Goal: Task Accomplishment & Management: Use online tool/utility

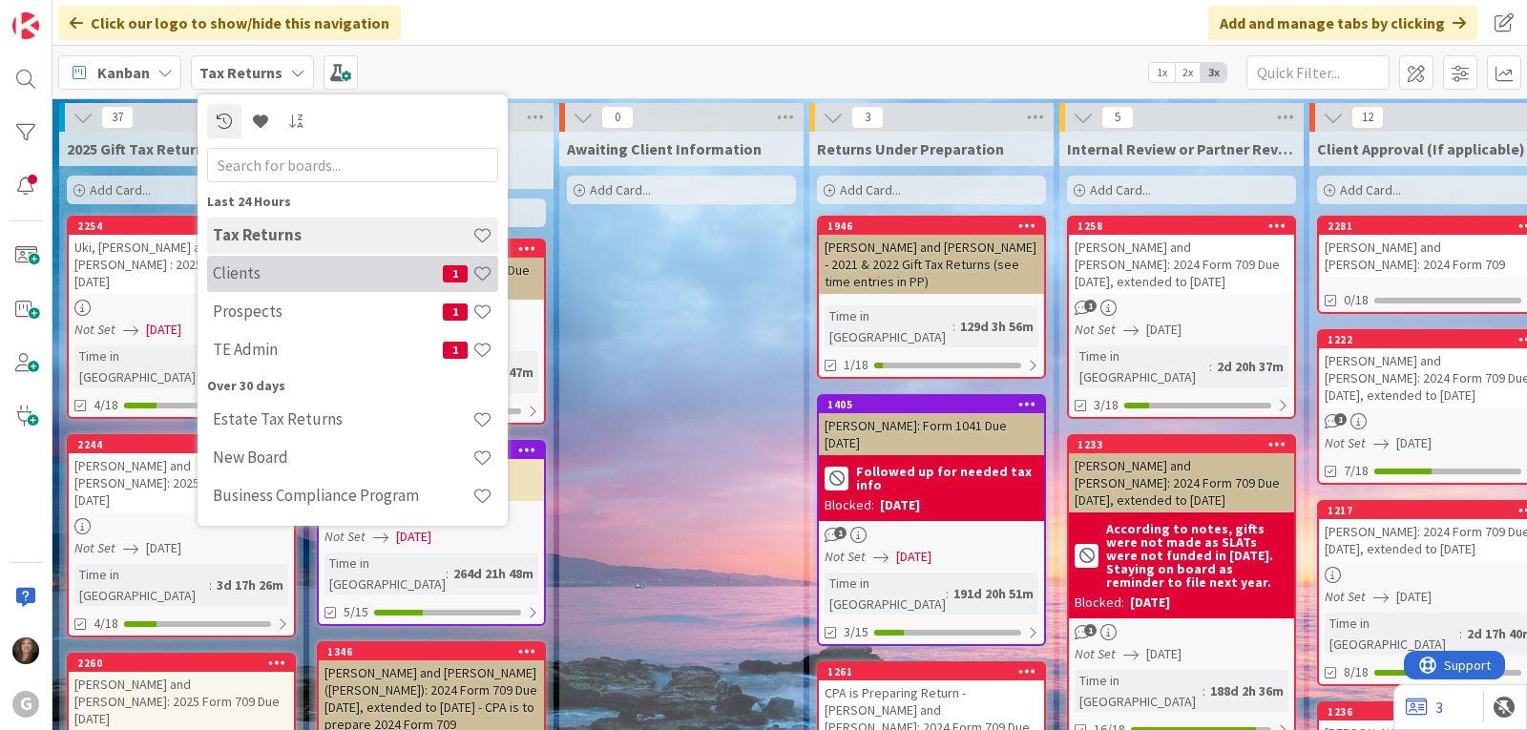
click at [241, 279] on h4 "Clients" at bounding box center [328, 272] width 230 height 19
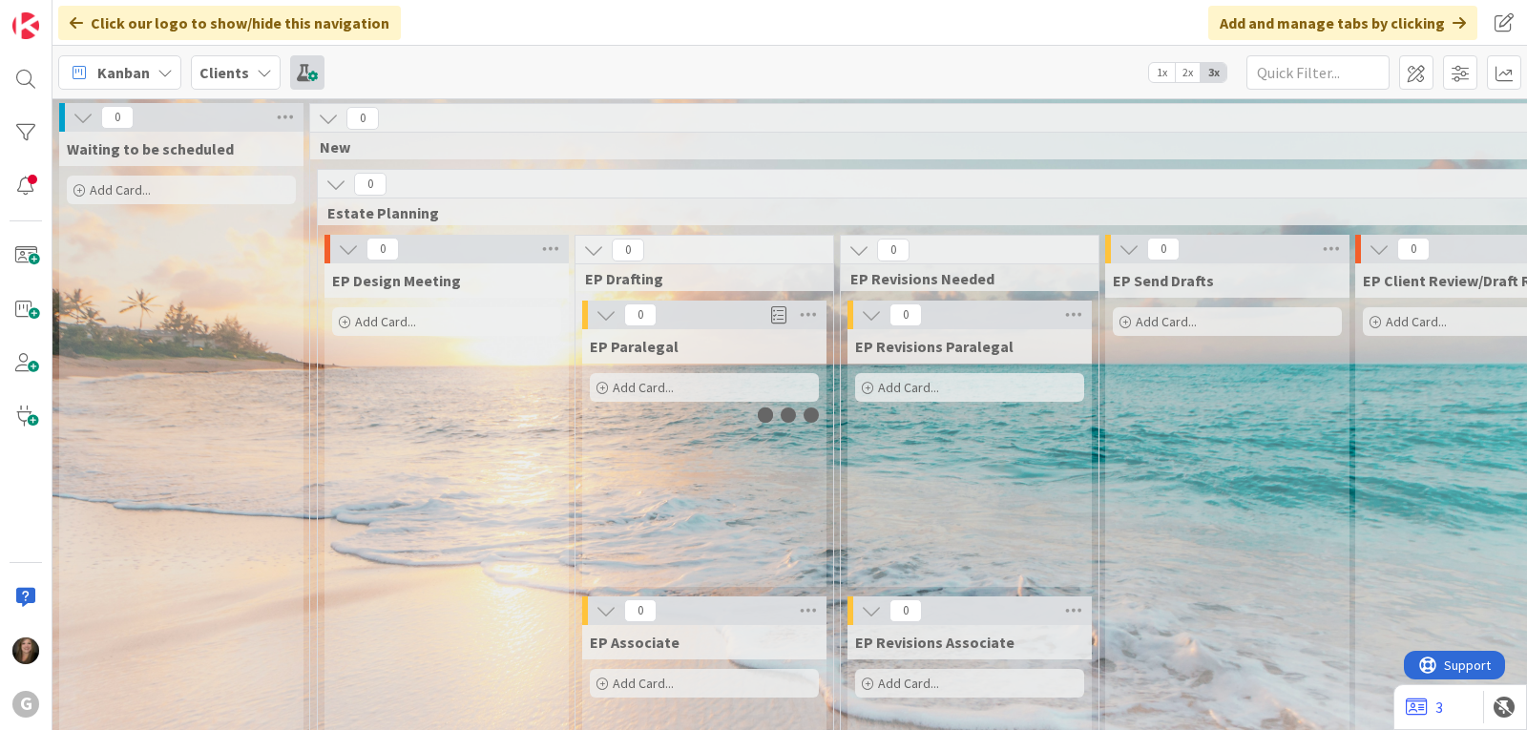
click at [297, 70] on span at bounding box center [307, 72] width 34 height 34
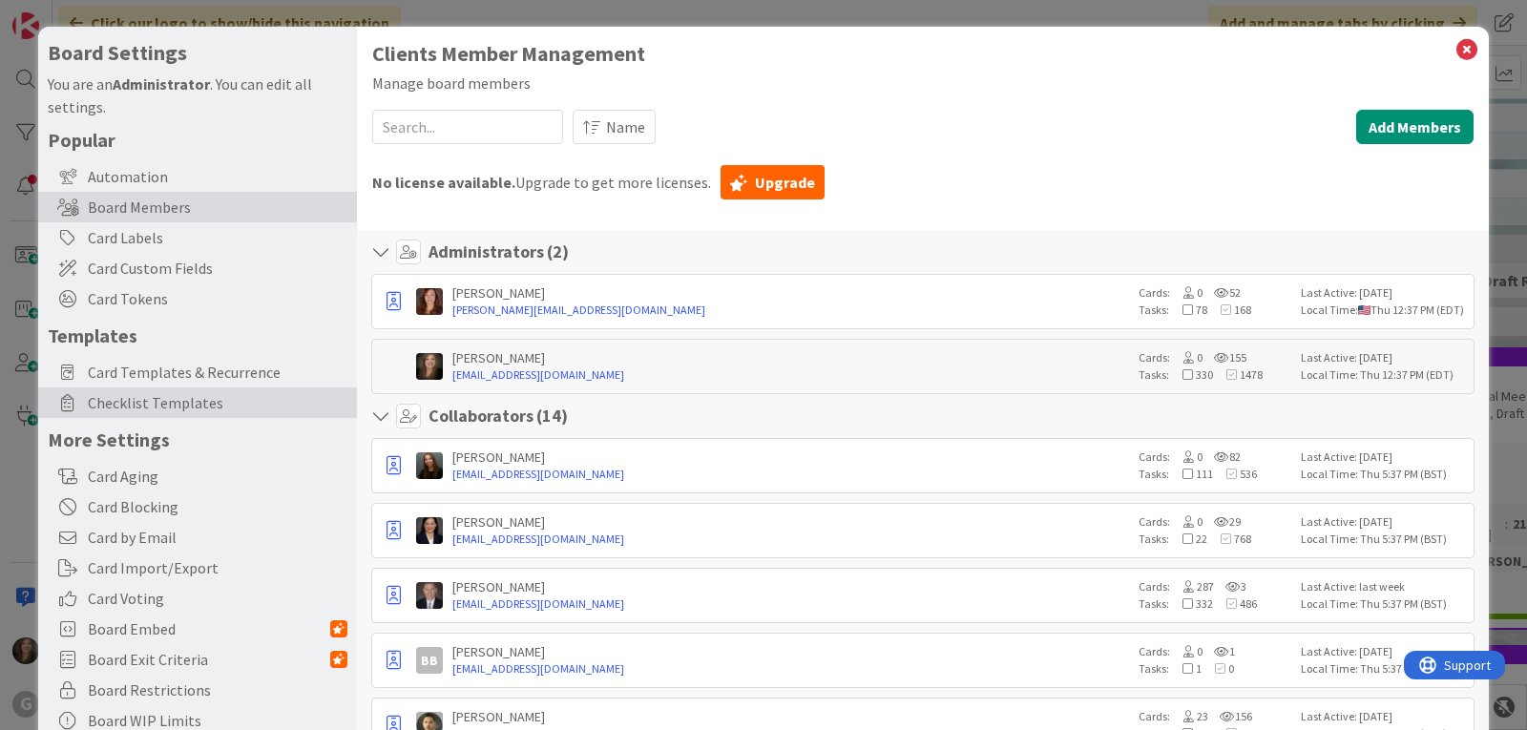
click at [143, 410] on span "Checklist Templates" at bounding box center [218, 402] width 260 height 23
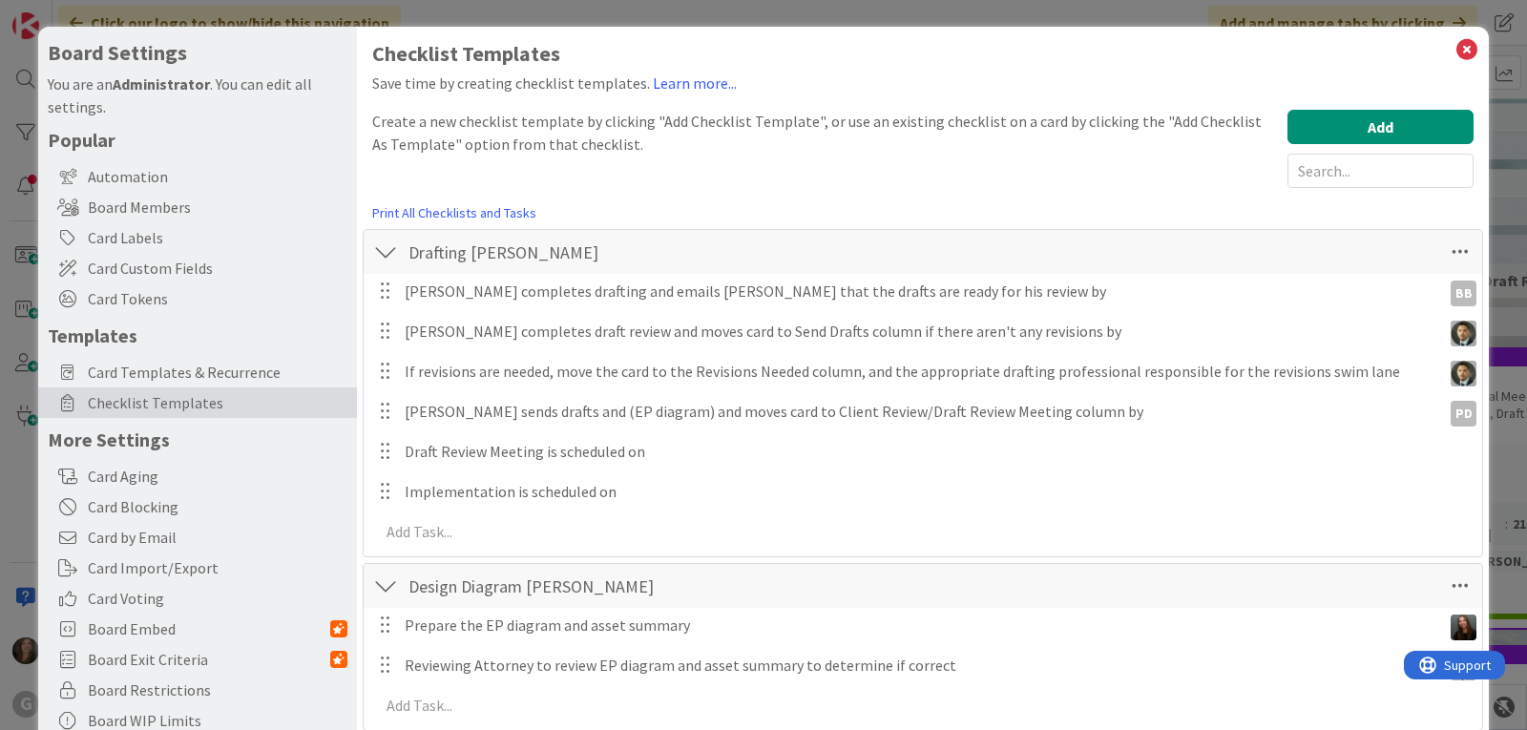
scroll to position [95, 0]
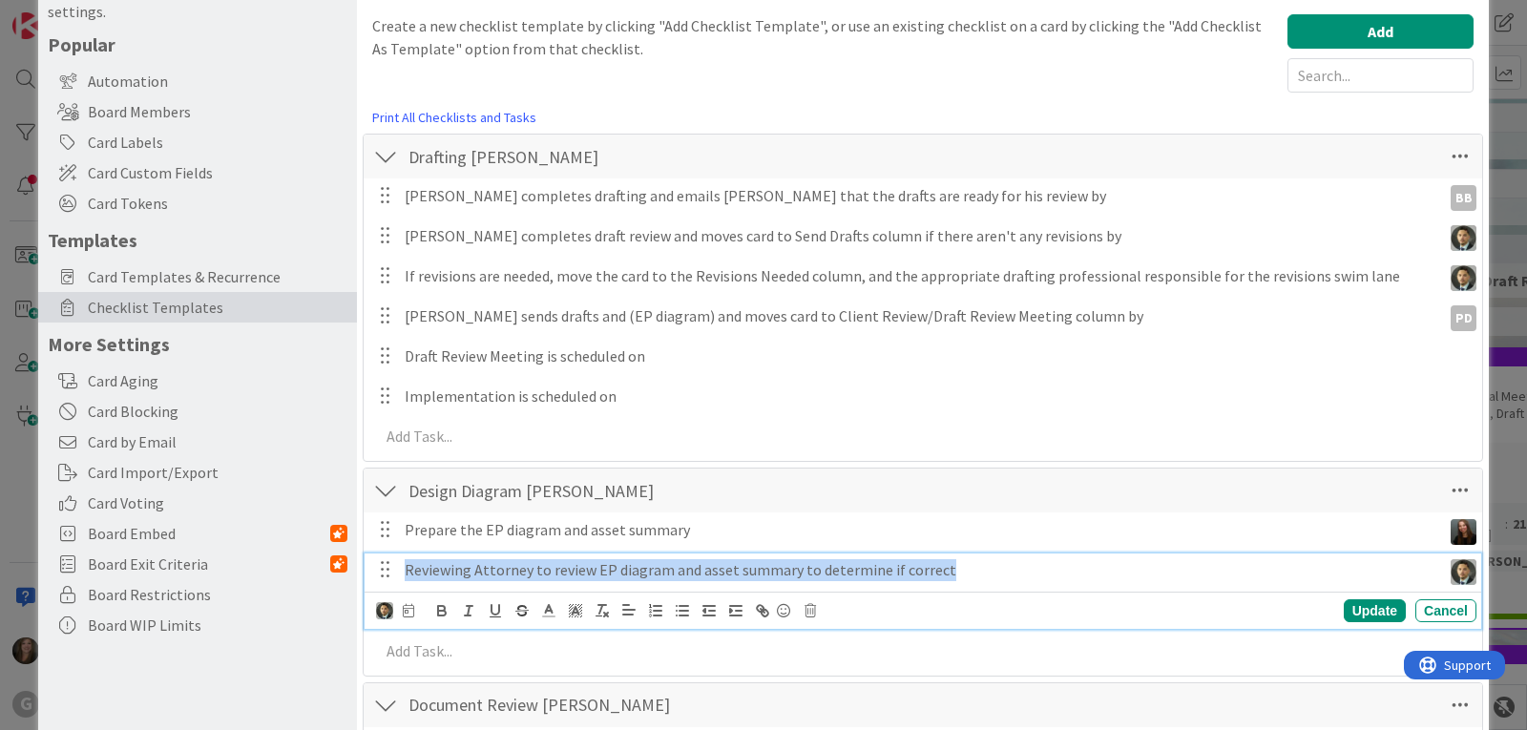
drag, startPoint x: 954, startPoint y: 577, endPoint x: 394, endPoint y: 563, distance: 560.2
click at [394, 563] on div "Reviewing Attorney to review EP diagram and asset summary to determine if corre…" at bounding box center [924, 569] width 1104 height 33
copy p "Reviewing Attorney to review EP diagram and asset summary to determine if corre…"
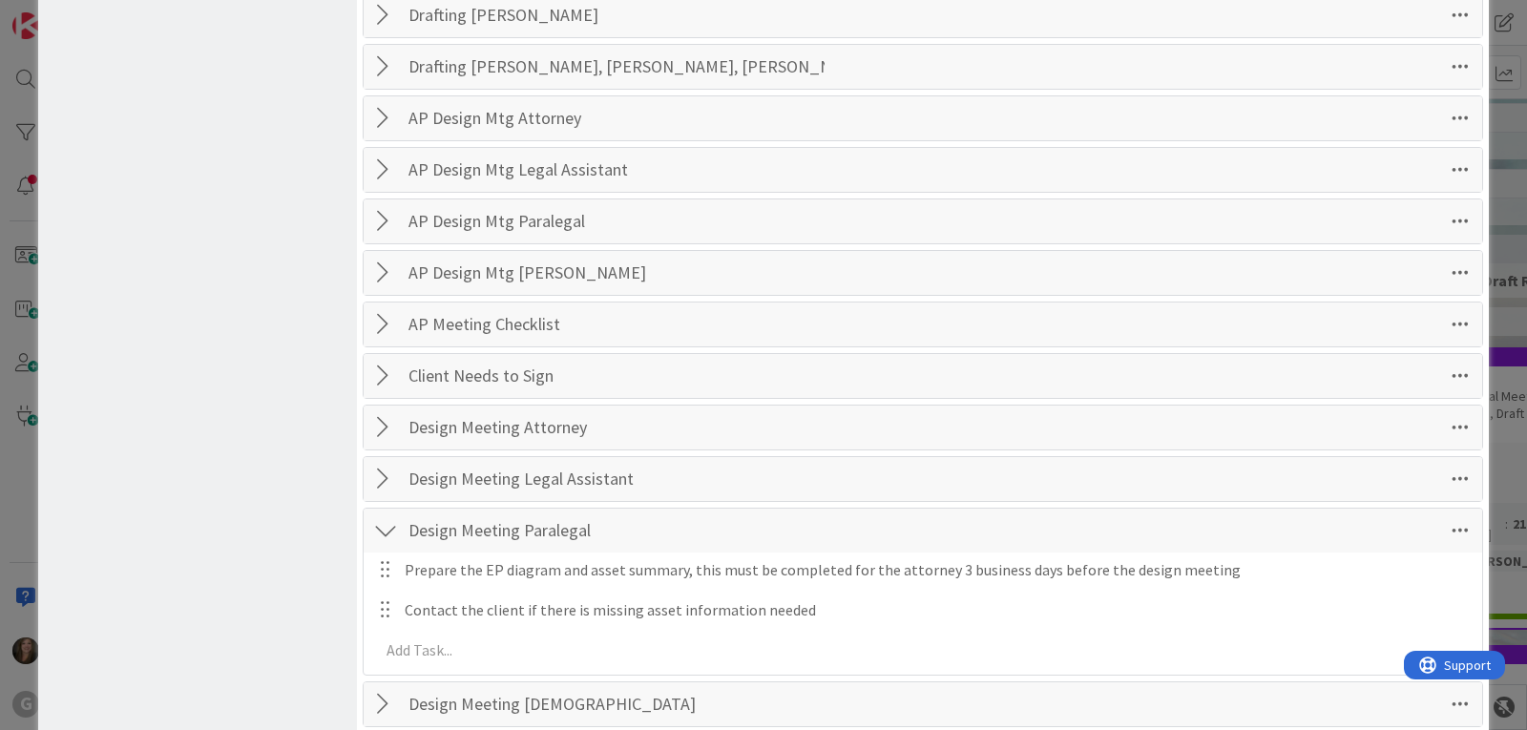
scroll to position [954, 0]
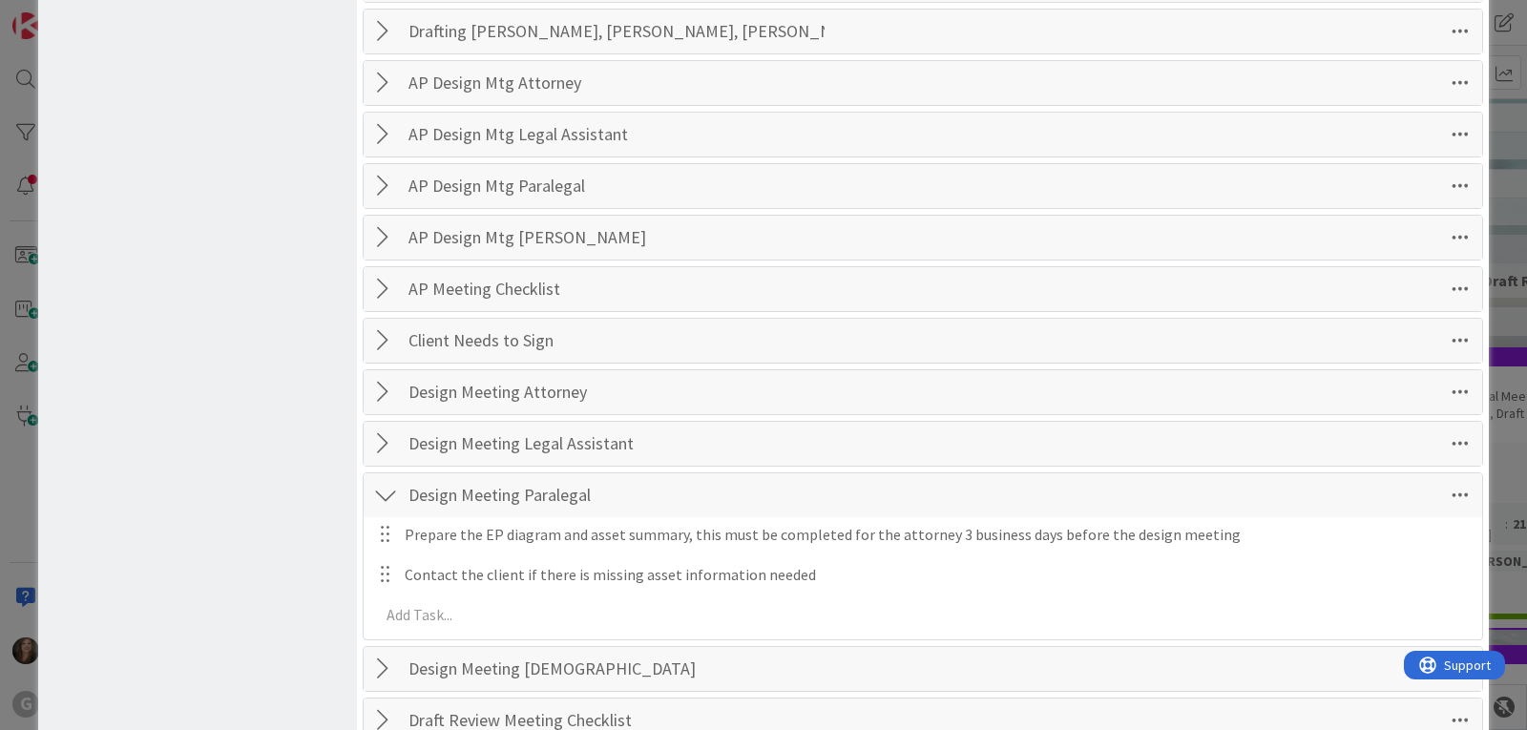
click at [379, 397] on div at bounding box center [385, 392] width 25 height 34
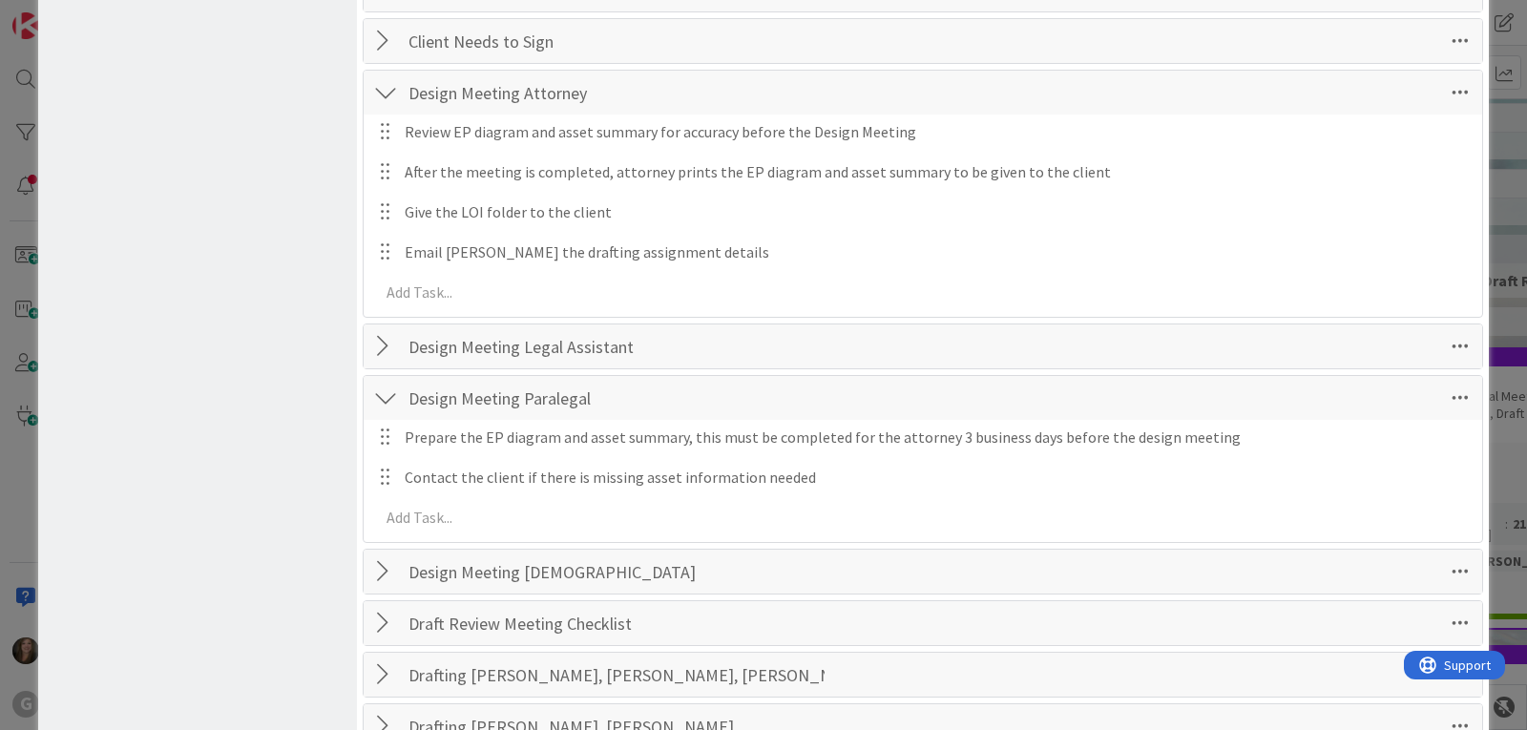
scroll to position [1240, 0]
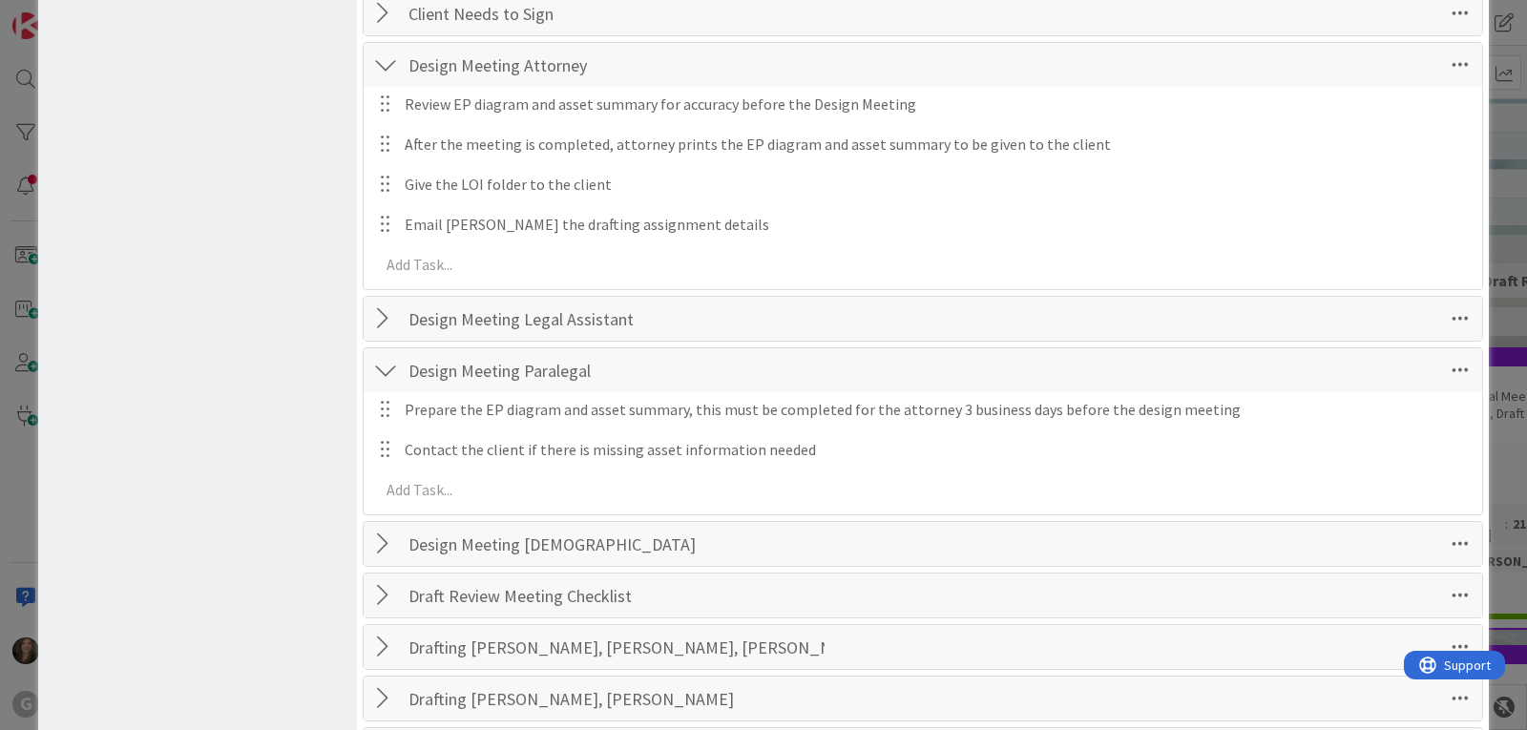
click at [384, 536] on div at bounding box center [385, 544] width 25 height 34
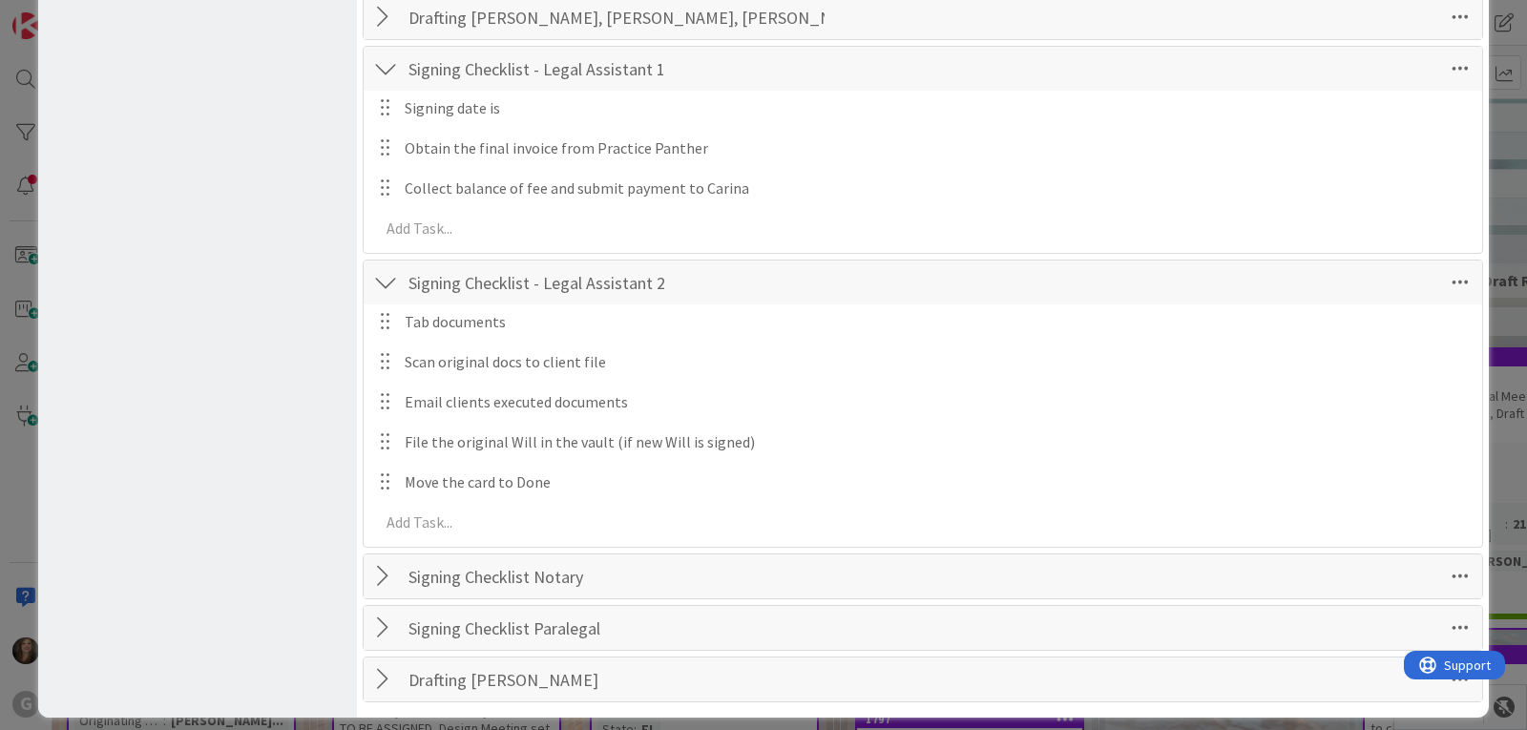
scroll to position [4975, 0]
